Goal: Transaction & Acquisition: Download file/media

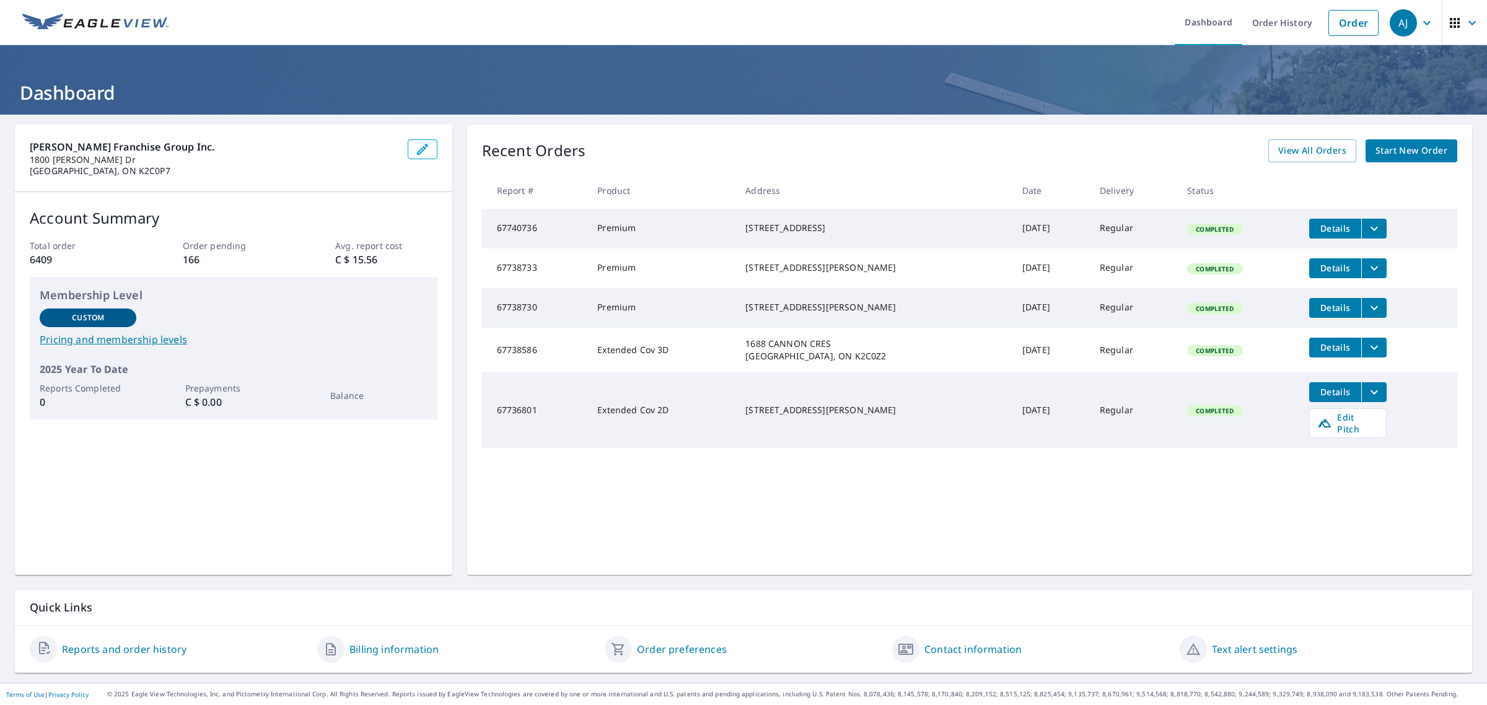
click at [1328, 398] on span "Details" at bounding box center [1335, 392] width 37 height 12
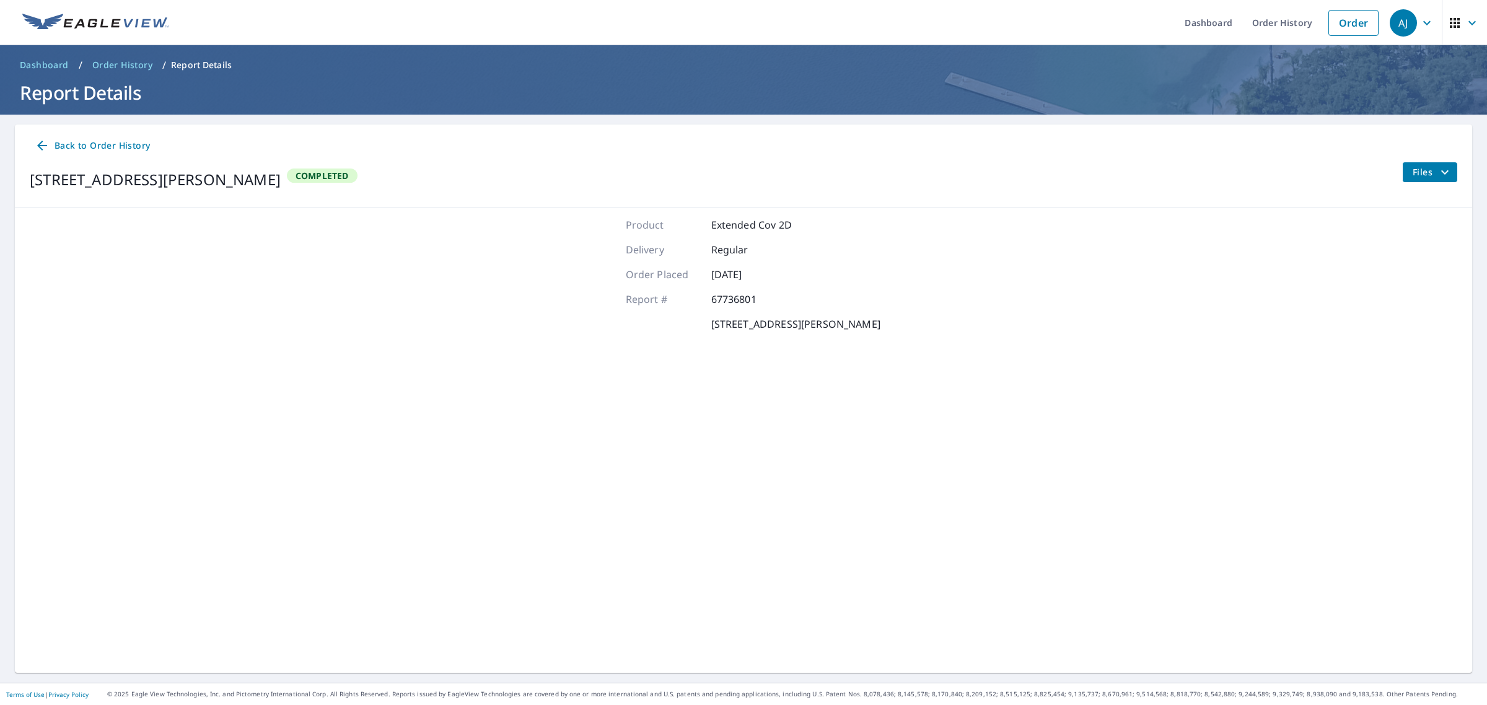
click at [35, 147] on icon at bounding box center [42, 145] width 15 height 15
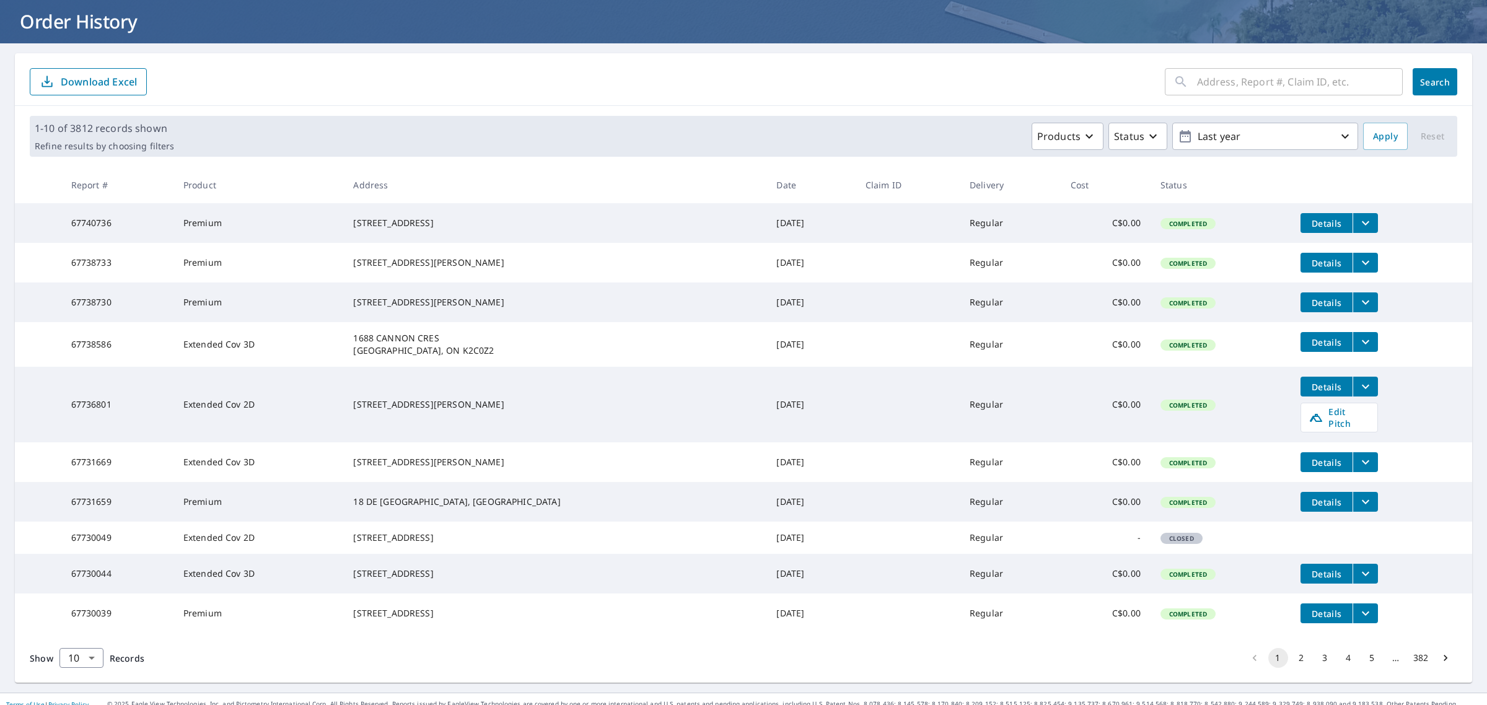
scroll to position [77, 0]
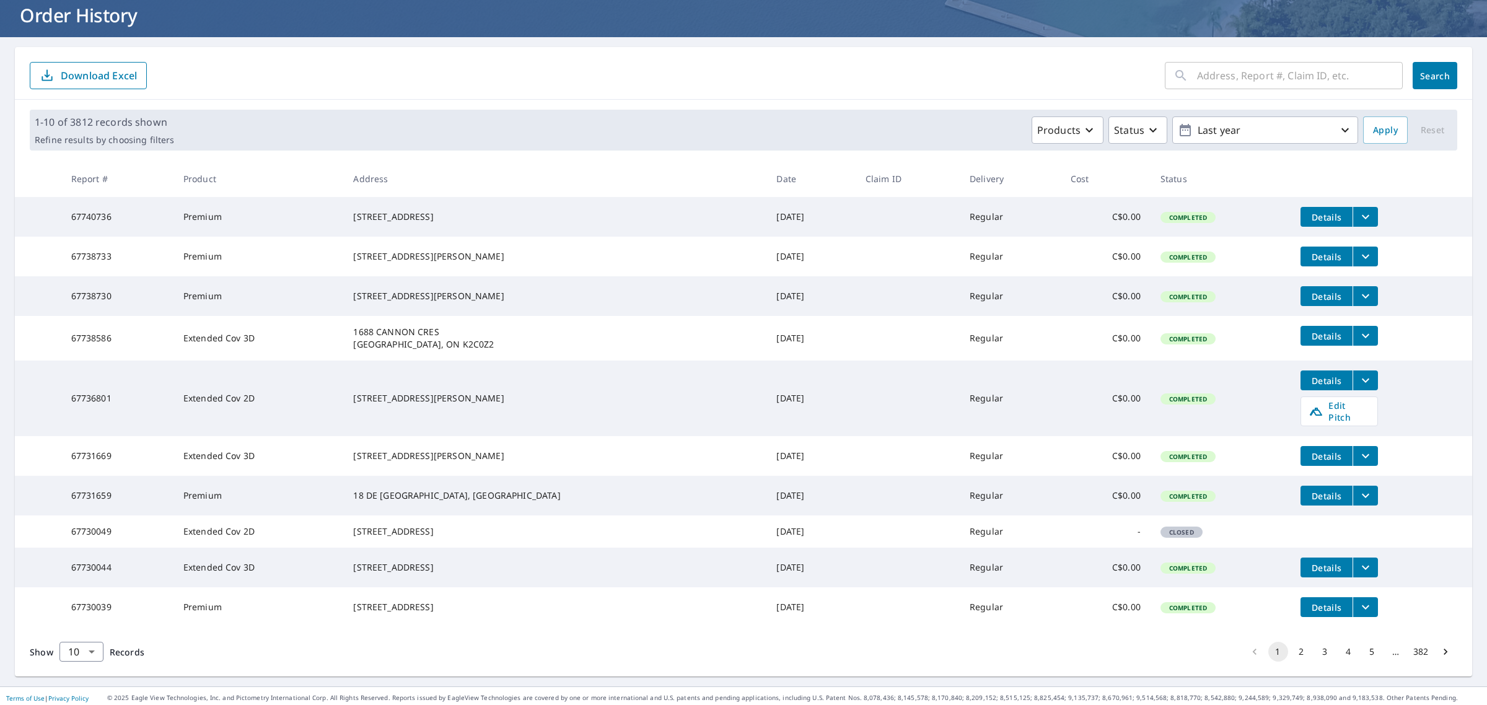
click at [1353, 386] on button "filesDropdownBtn-67736801" at bounding box center [1365, 381] width 25 height 20
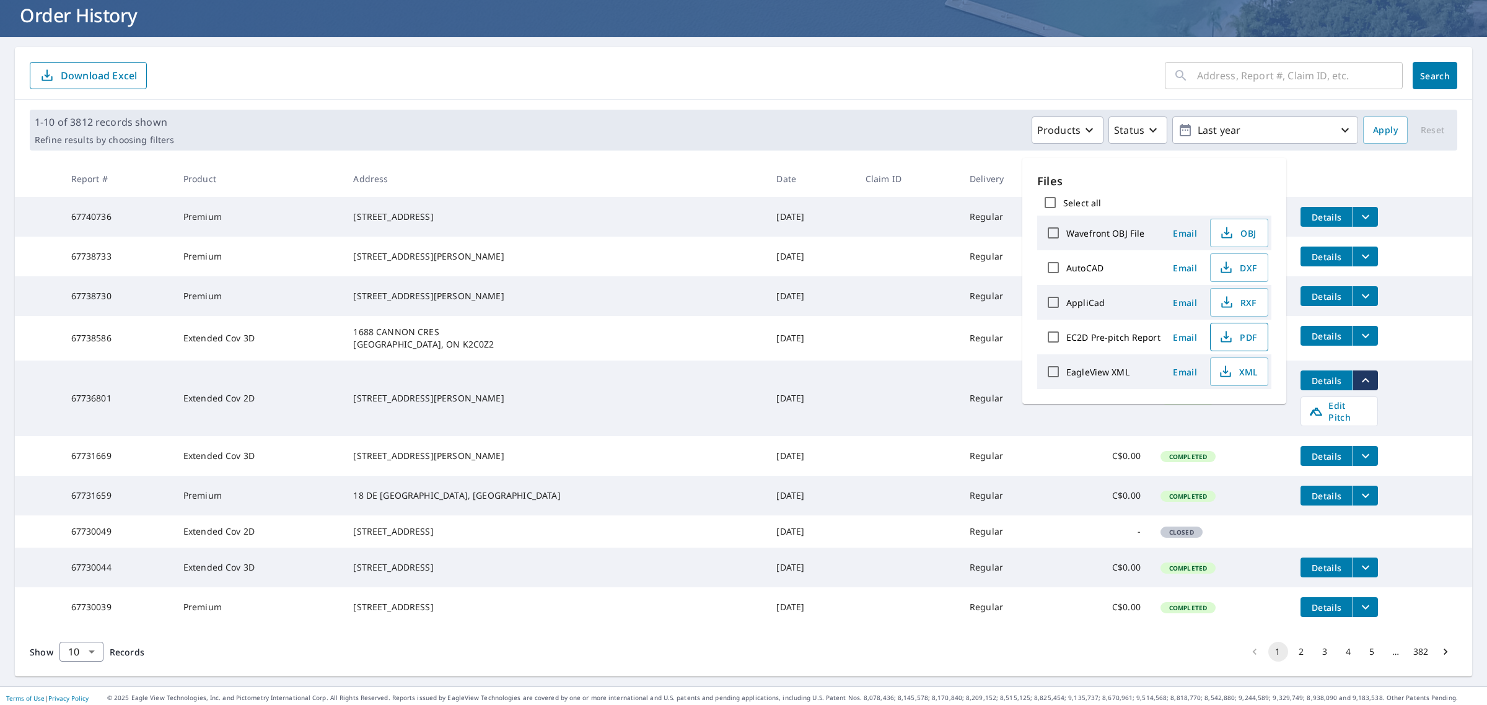
click at [1237, 338] on span "PDF" at bounding box center [1238, 337] width 40 height 15
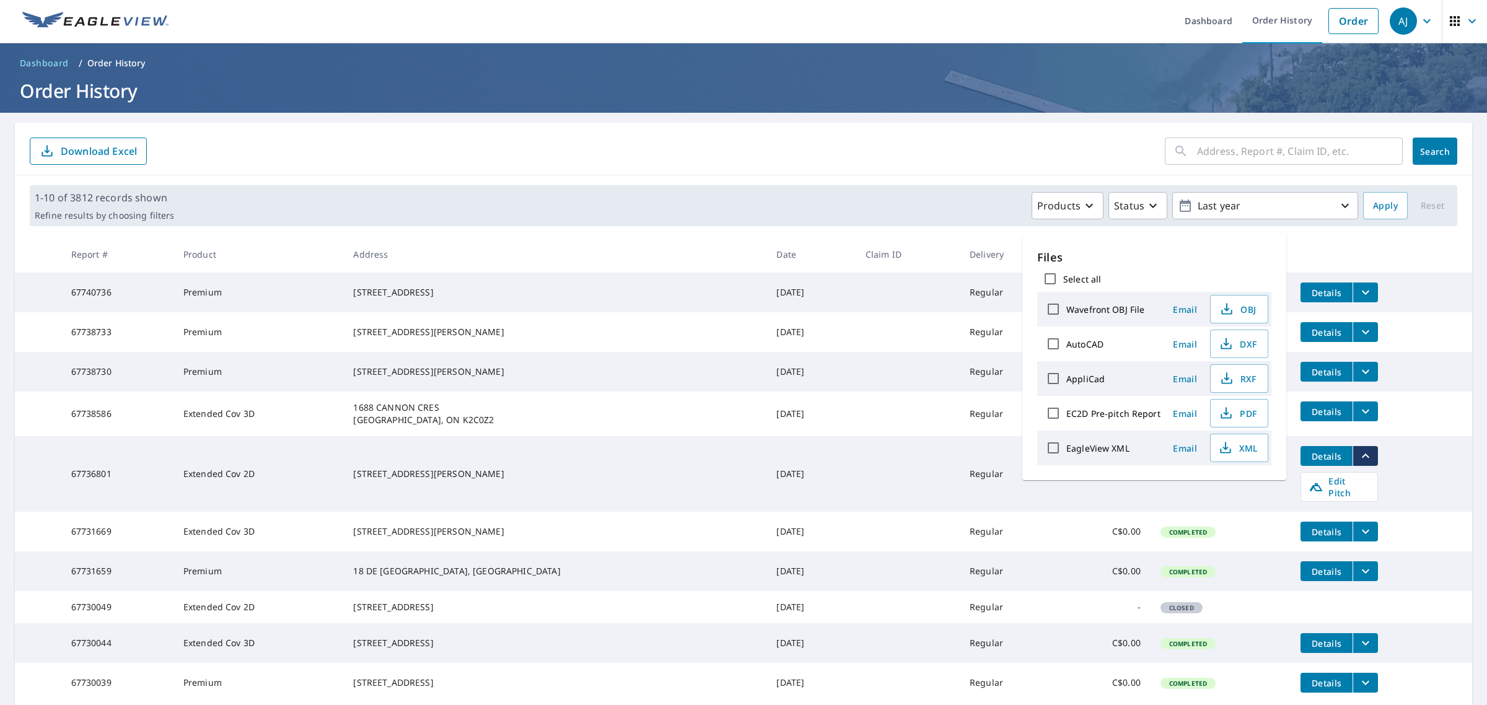
scroll to position [0, 0]
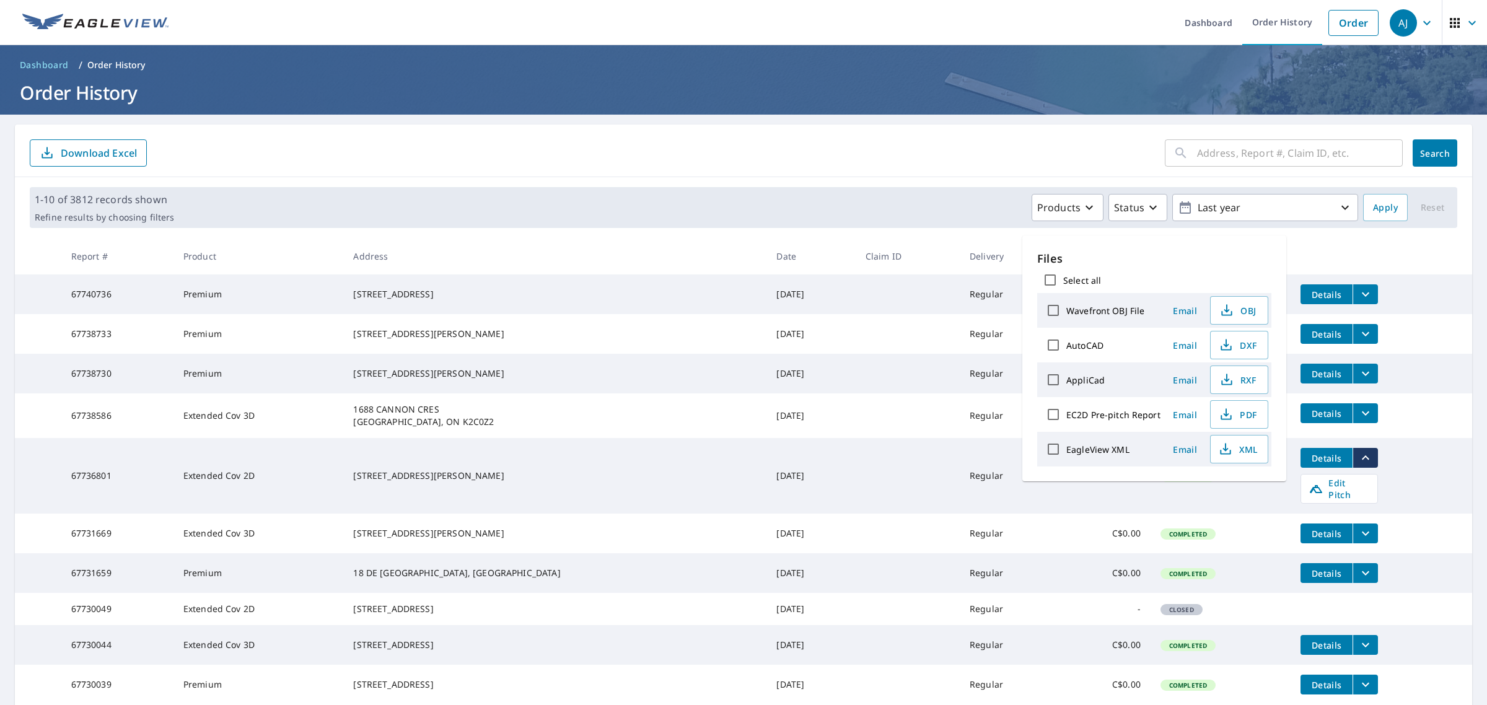
click at [1414, 286] on td "Details" at bounding box center [1382, 294] width 182 height 40
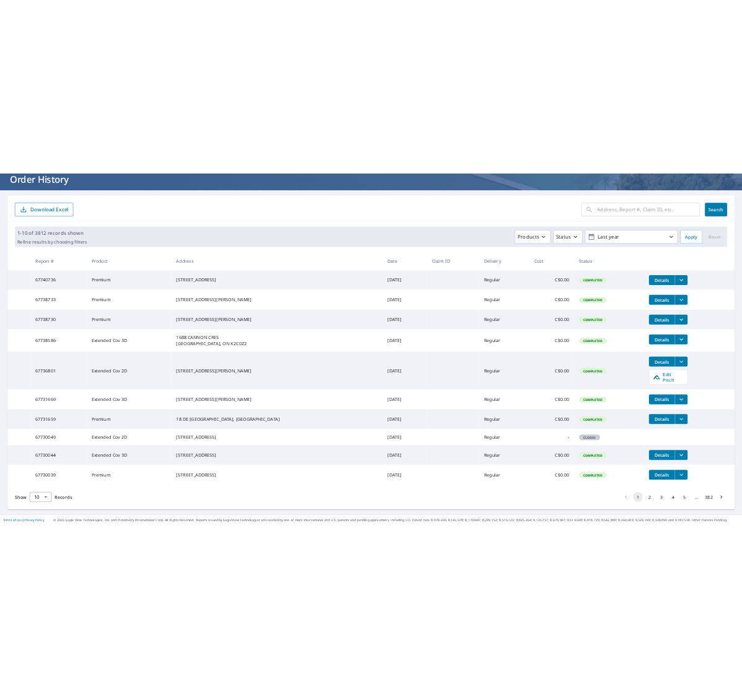
scroll to position [128, 0]
